Goal: Task Accomplishment & Management: Manage account settings

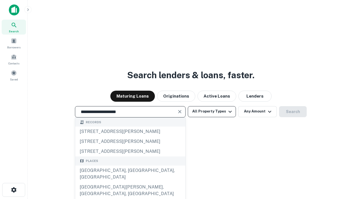
click at [130, 182] on div "[GEOGRAPHIC_DATA], [GEOGRAPHIC_DATA], [GEOGRAPHIC_DATA]" at bounding box center [130, 174] width 110 height 17
click at [212, 111] on button "All Property Types" at bounding box center [212, 111] width 48 height 11
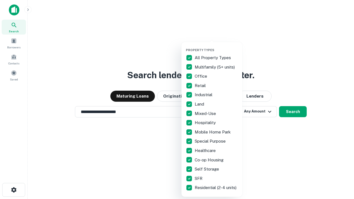
type input "**********"
click at [216, 46] on button "button" at bounding box center [216, 46] width 61 height 0
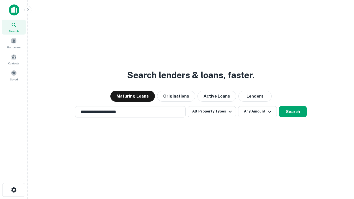
scroll to position [9, 0]
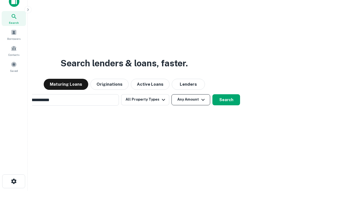
click at [171, 94] on button "Any Amount" at bounding box center [190, 99] width 39 height 11
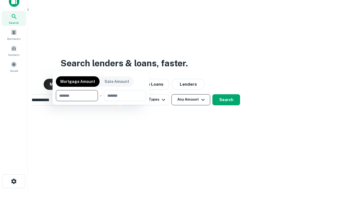
scroll to position [9, 0]
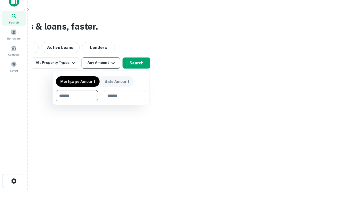
type input "*******"
click at [101, 101] on button "button" at bounding box center [101, 101] width 90 height 0
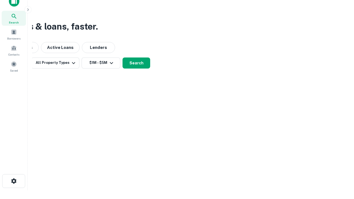
scroll to position [9, 0]
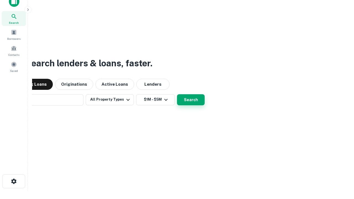
click at [177, 94] on button "Search" at bounding box center [191, 99] width 28 height 11
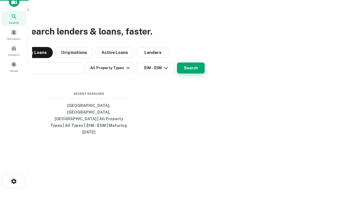
scroll to position [9, 0]
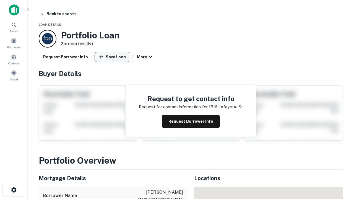
click at [112, 57] on button "Save Loan" at bounding box center [113, 57] width 36 height 10
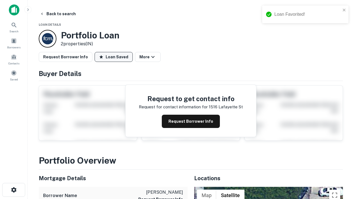
click at [114, 57] on button "Loan Saved" at bounding box center [114, 57] width 38 height 10
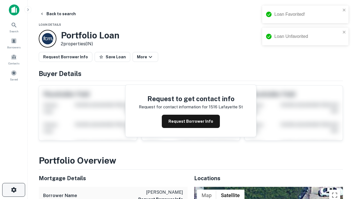
click at [14, 190] on icon "button" at bounding box center [14, 190] width 7 height 7
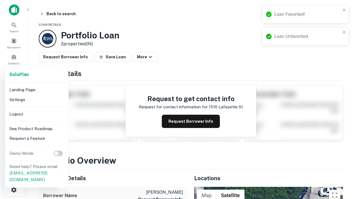
click at [37, 114] on li "Logout" at bounding box center [36, 114] width 59 height 10
